Goal: Task Accomplishment & Management: Complete application form

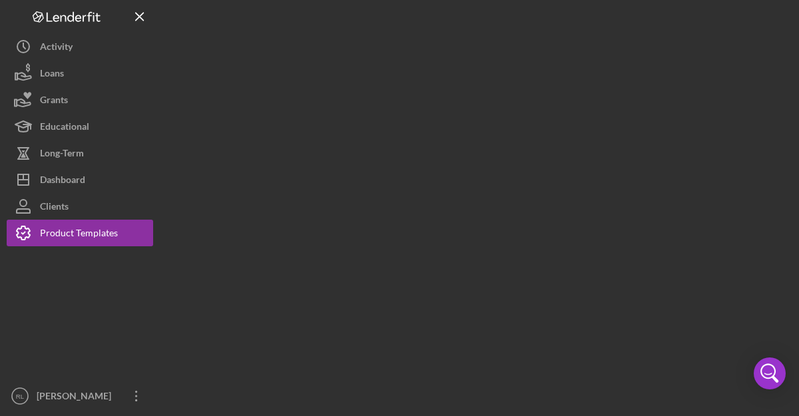
scroll to position [23, 0]
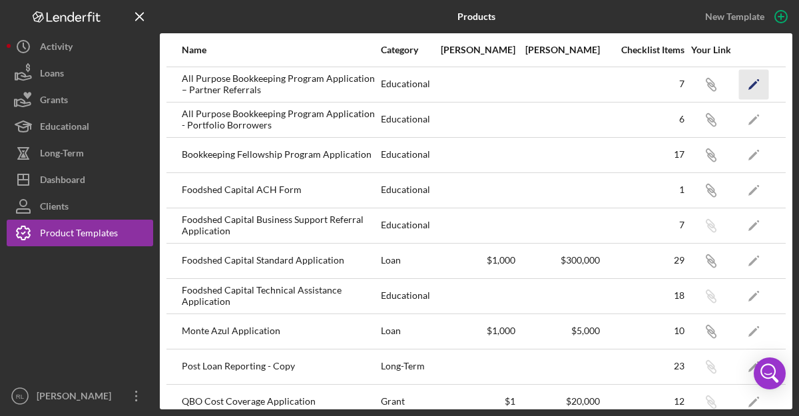
click at [751, 91] on icon "Icon/Edit" at bounding box center [754, 84] width 30 height 30
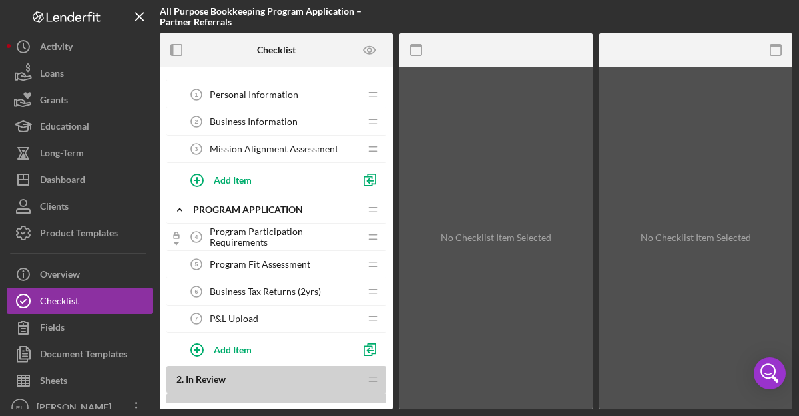
scroll to position [58, 0]
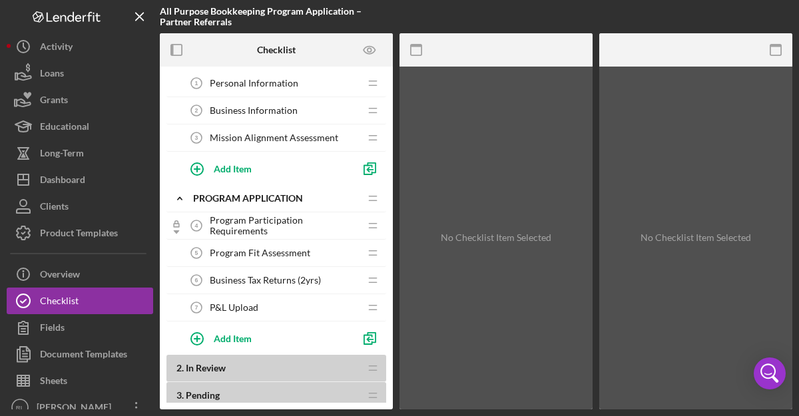
click at [275, 229] on span "Program Participation Requirements" at bounding box center [285, 225] width 150 height 21
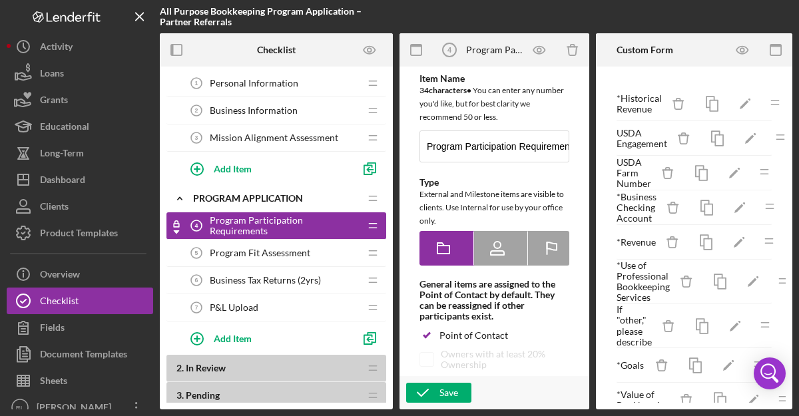
type textarea "<div>Please answer the following questions to help us confirm your eligibility …"
click at [742, 53] on icon "button" at bounding box center [743, 50] width 30 height 30
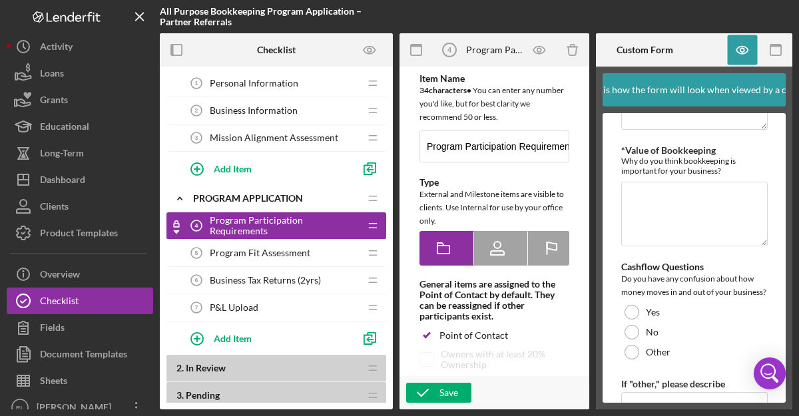
scroll to position [815, 0]
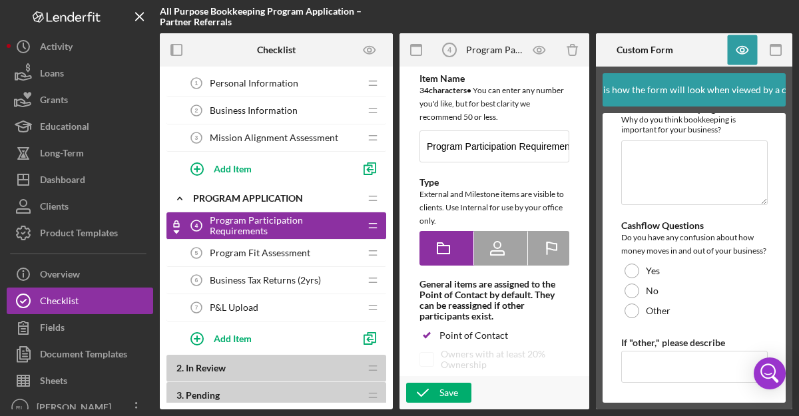
click at [287, 257] on span "Program Fit Assessment" at bounding box center [260, 253] width 101 height 11
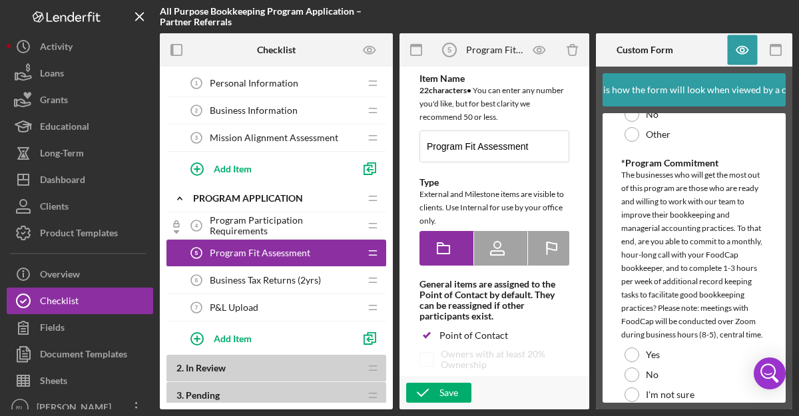
scroll to position [824, 0]
